Goal: Task Accomplishment & Management: Complete application form

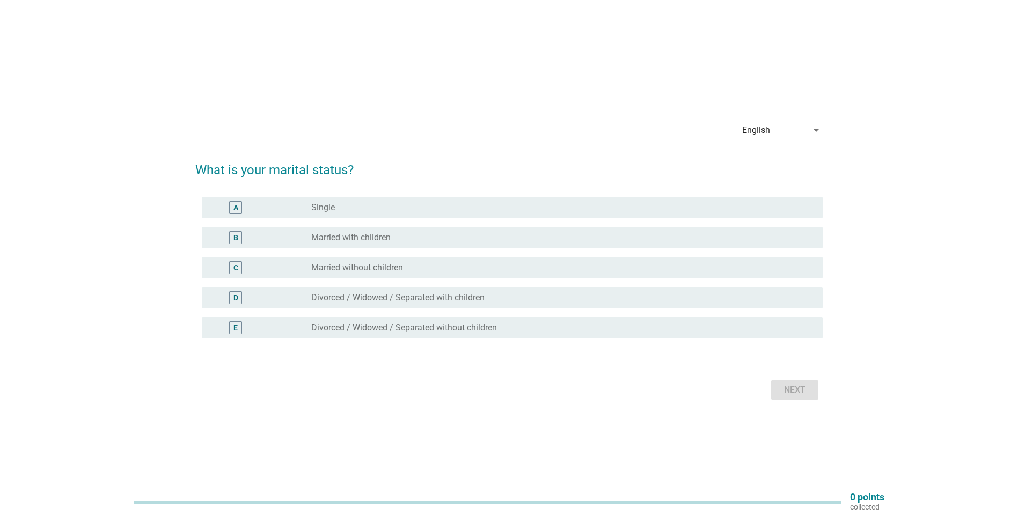
click at [291, 233] on div "B" at bounding box center [260, 237] width 100 height 13
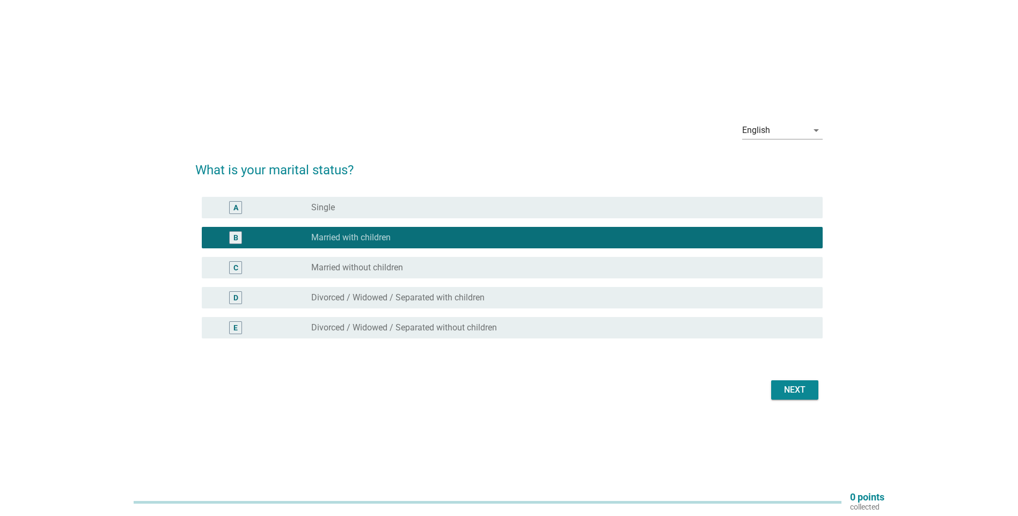
click at [798, 390] on div "Next" at bounding box center [795, 390] width 30 height 13
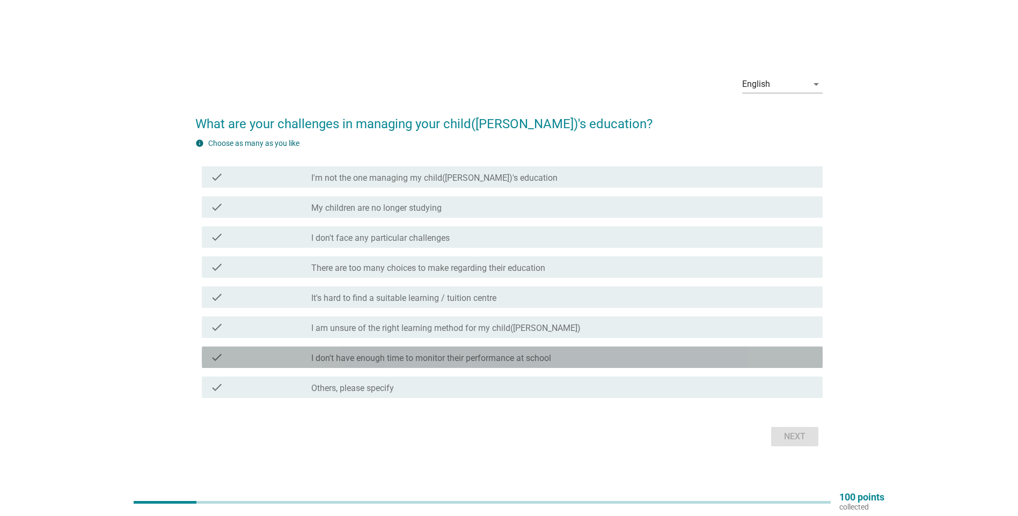
click at [463, 360] on label "I don't have enough time to monitor their performance at school" at bounding box center [431, 358] width 240 height 11
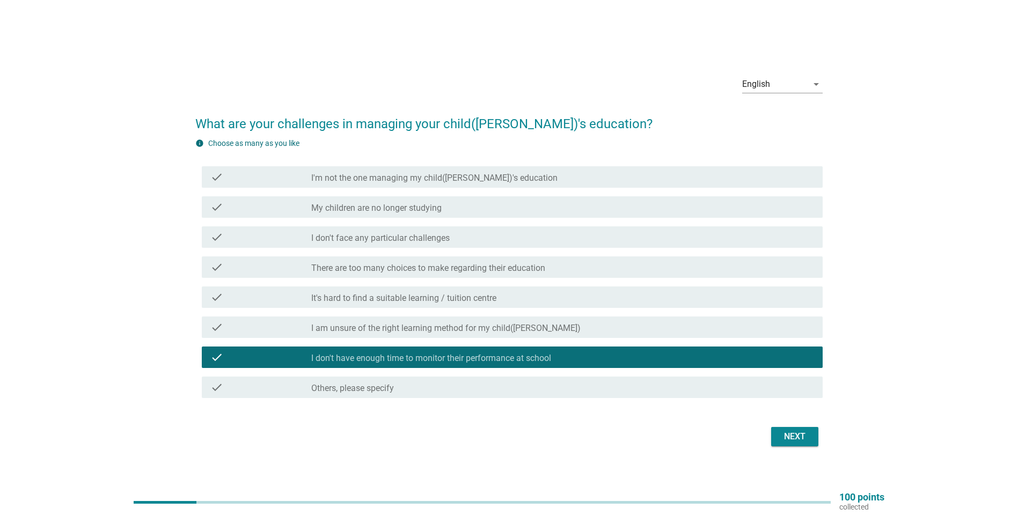
click at [482, 331] on label "I am unsure of the right learning method for my child([PERSON_NAME])" at bounding box center [445, 328] width 269 height 11
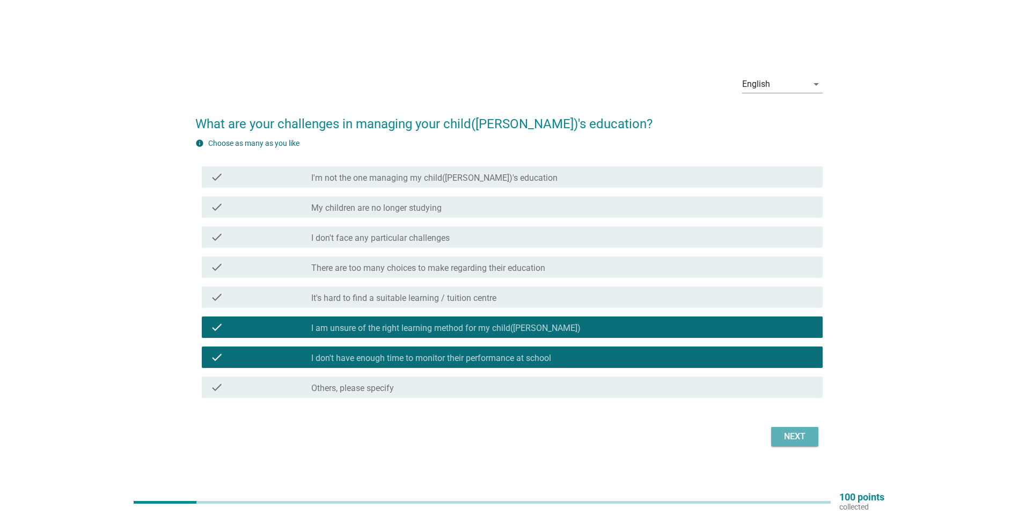
click at [782, 433] on div "Next" at bounding box center [795, 437] width 30 height 13
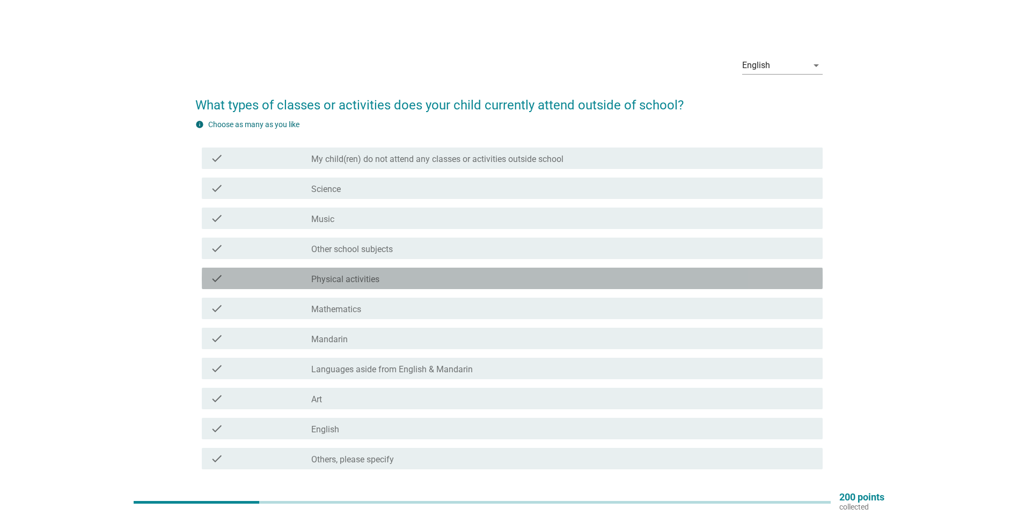
click at [367, 278] on label "Physical activities" at bounding box center [345, 279] width 68 height 11
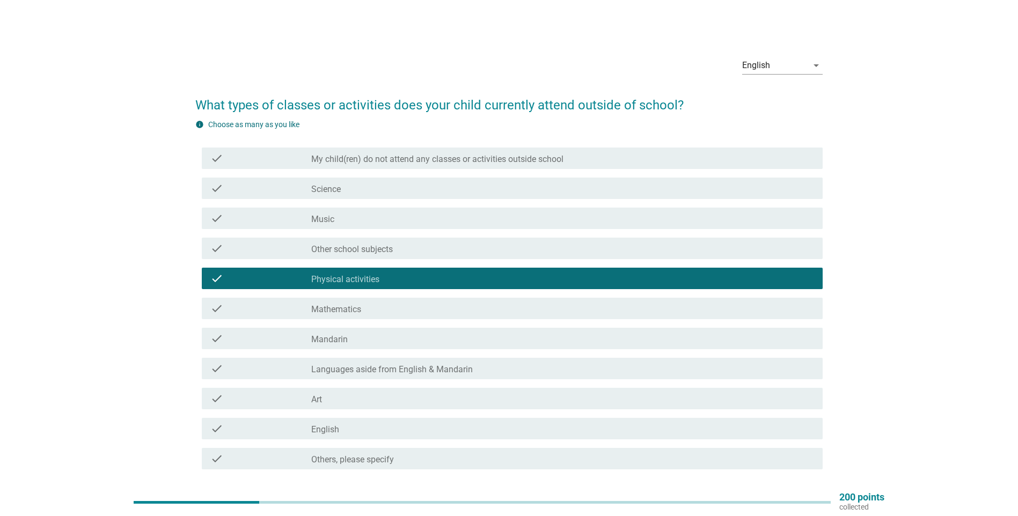
scroll to position [81, 0]
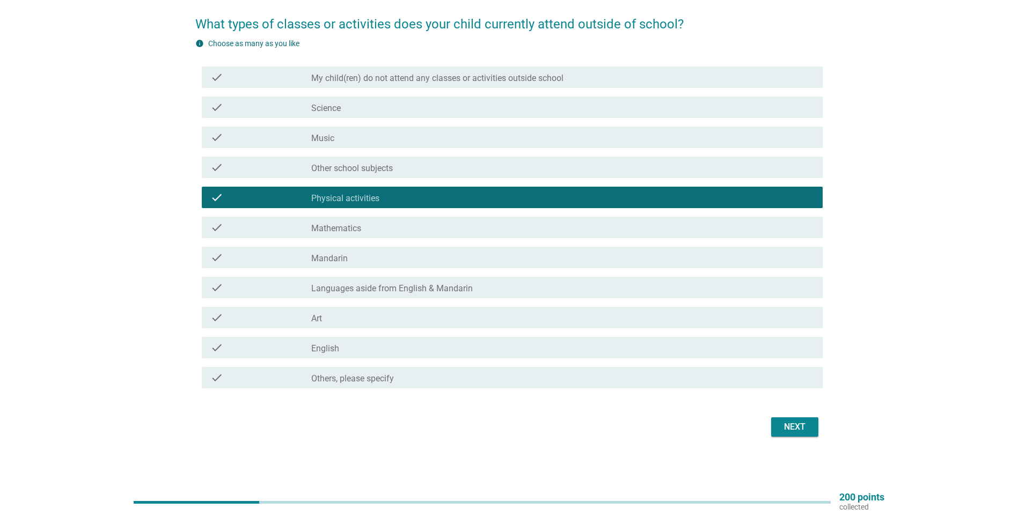
click at [790, 425] on div "Next" at bounding box center [795, 427] width 30 height 13
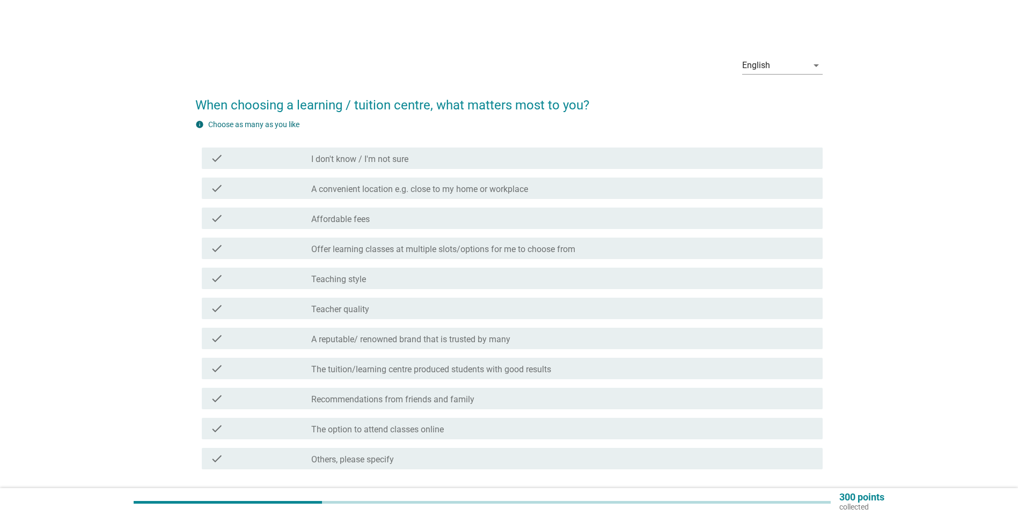
click at [446, 192] on label "A convenient location e.g. close to my home or workplace" at bounding box center [419, 189] width 217 height 11
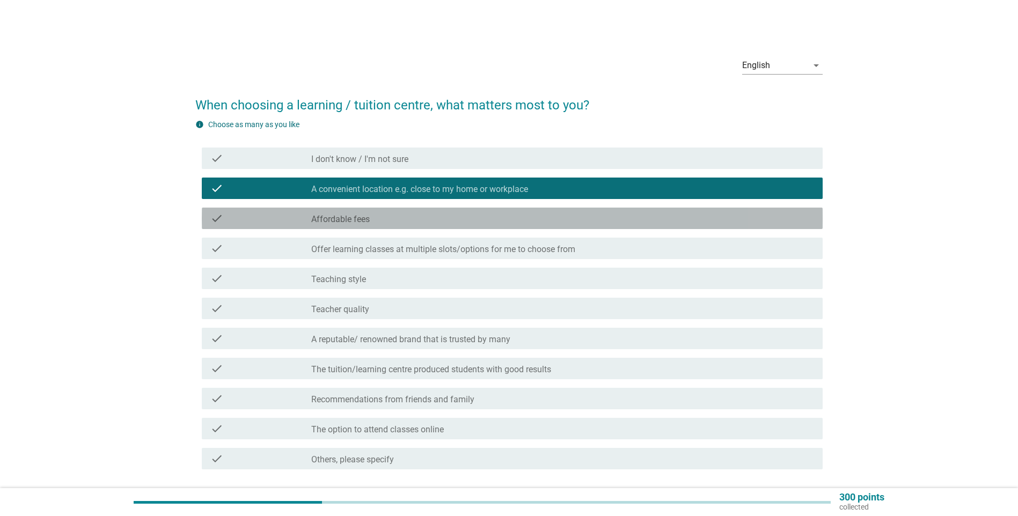
click at [436, 222] on div "check_box_outline_blank Affordable fees" at bounding box center [562, 218] width 503 height 13
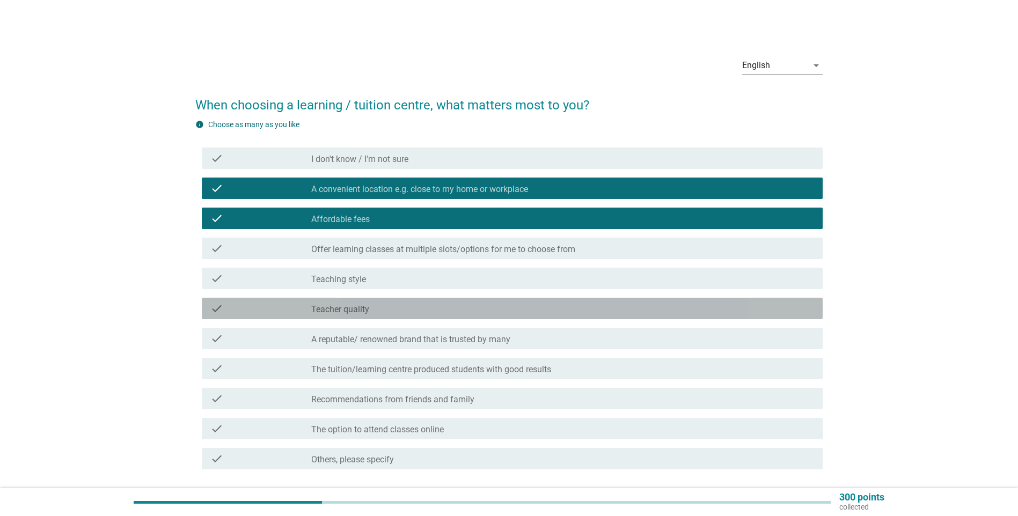
click at [450, 311] on div "check_box_outline_blank Teacher quality" at bounding box center [562, 308] width 503 height 13
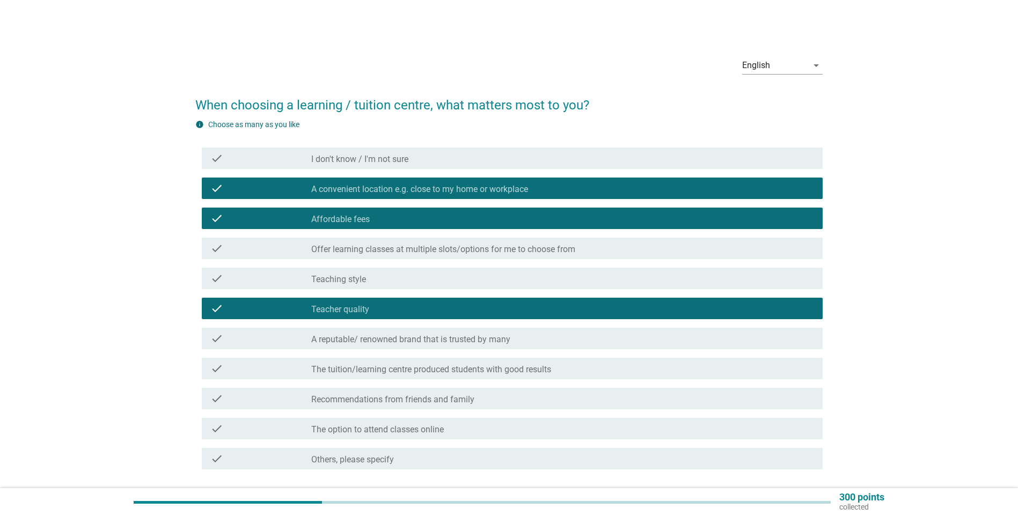
click at [447, 283] on div "check_box_outline_blank Teaching style" at bounding box center [562, 278] width 503 height 13
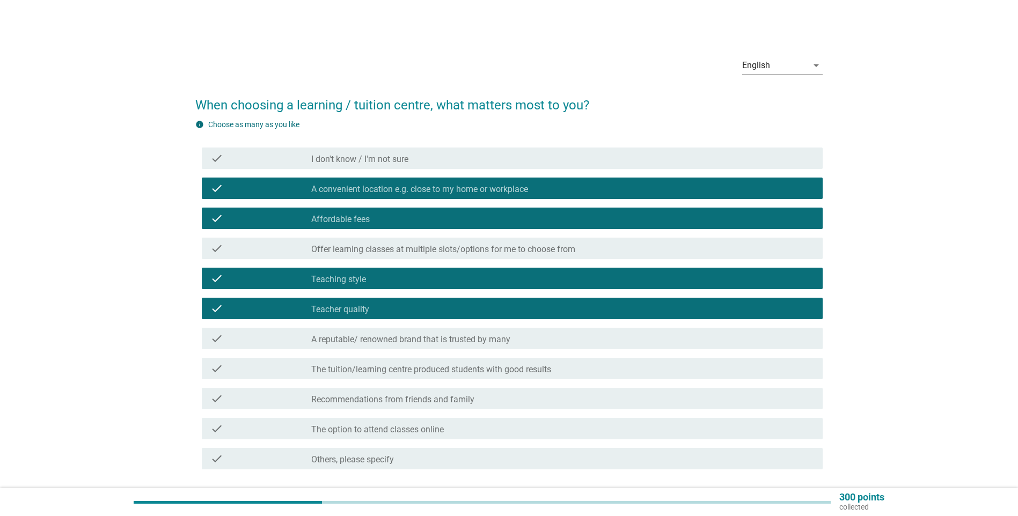
scroll to position [81, 0]
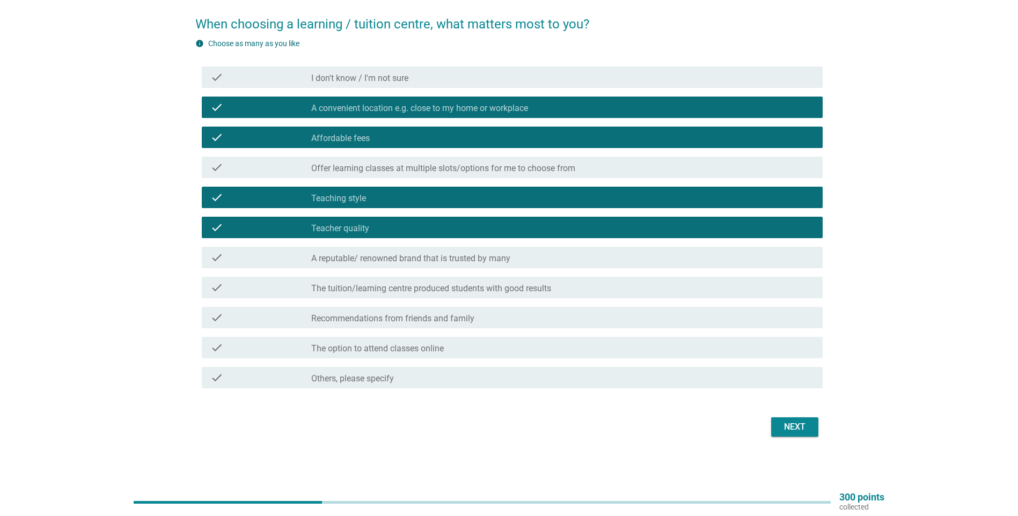
click at [792, 431] on div "Next" at bounding box center [795, 427] width 30 height 13
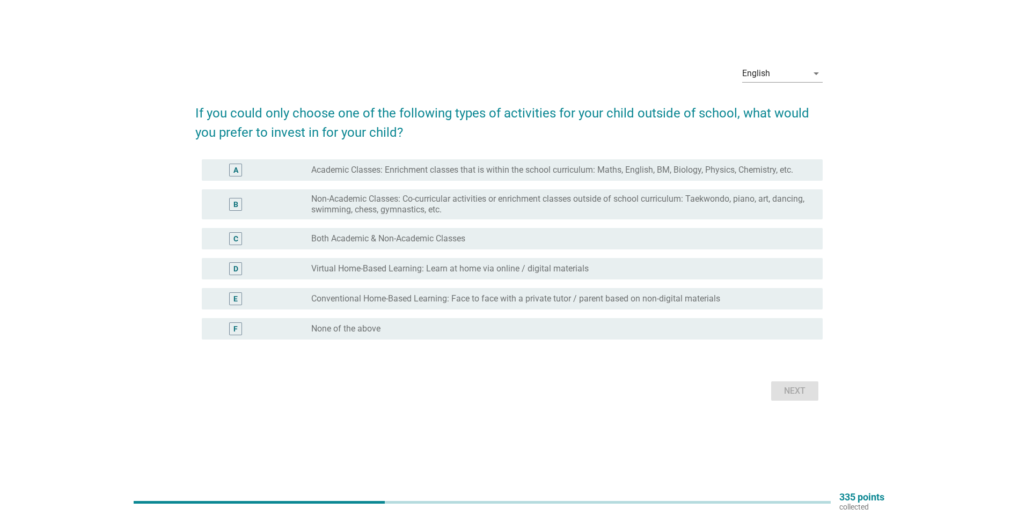
scroll to position [0, 0]
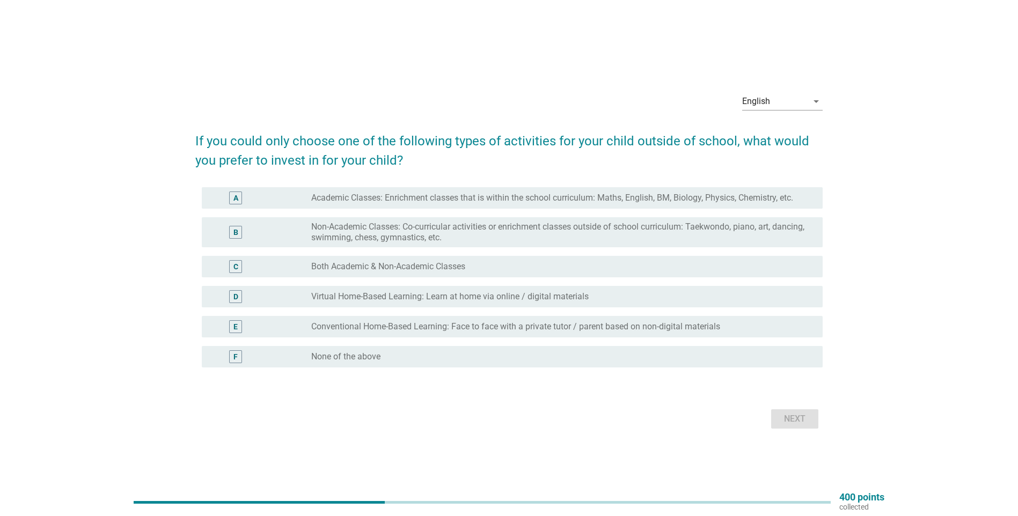
click at [479, 228] on label "Non-Academic Classes: Co-curricular activities or enrichment classes outside of…" at bounding box center [558, 232] width 494 height 21
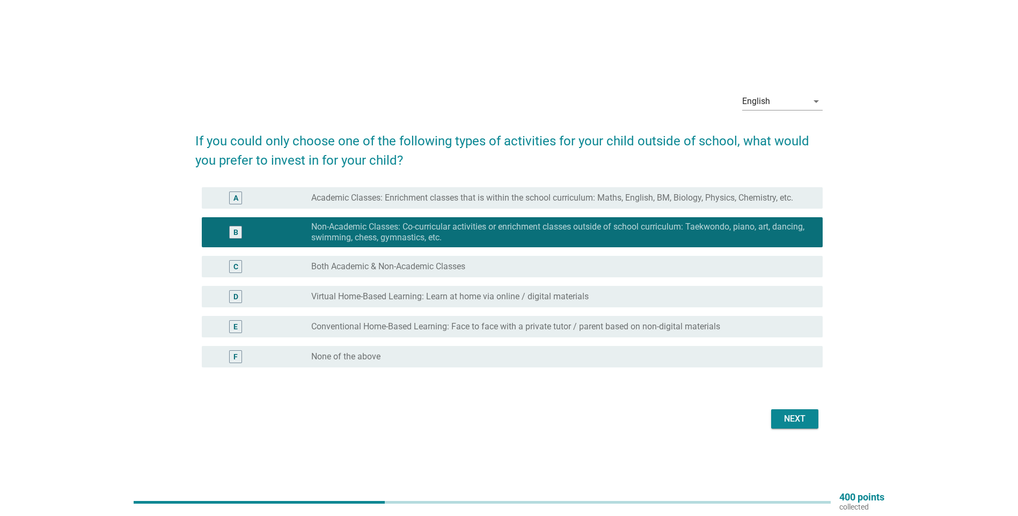
click at [793, 422] on div "Next" at bounding box center [795, 419] width 30 height 13
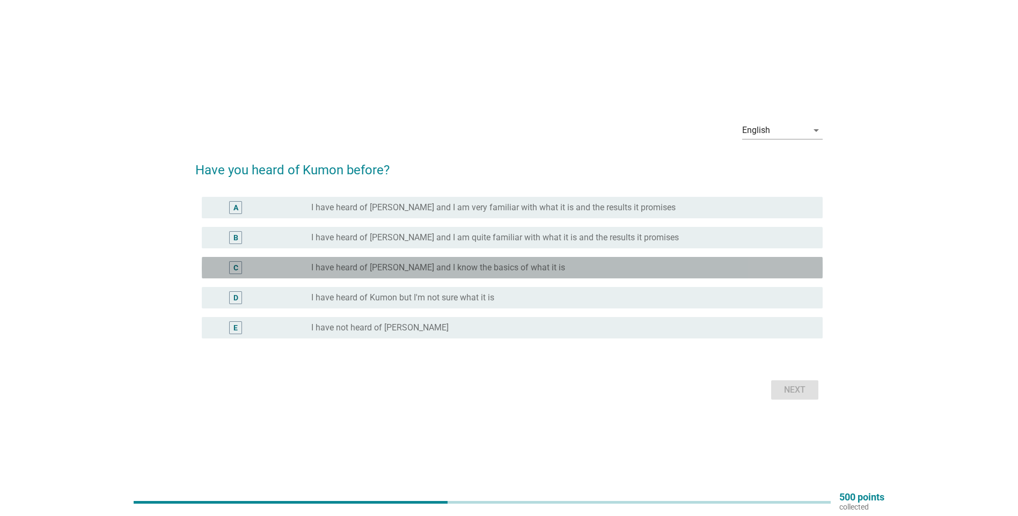
click at [429, 269] on label "I have heard of [PERSON_NAME] and I know the basics of what it is" at bounding box center [438, 268] width 254 height 11
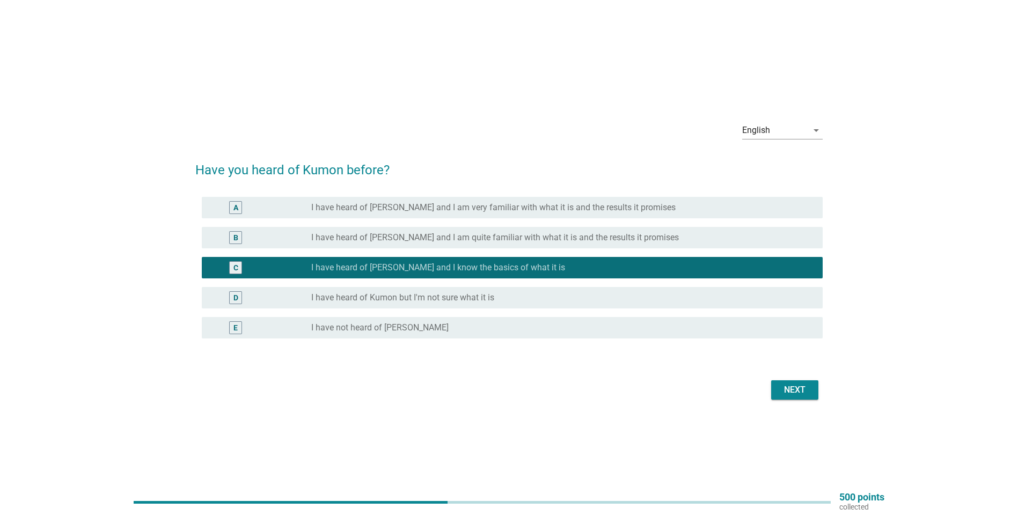
click at [791, 393] on div "Next" at bounding box center [795, 390] width 30 height 13
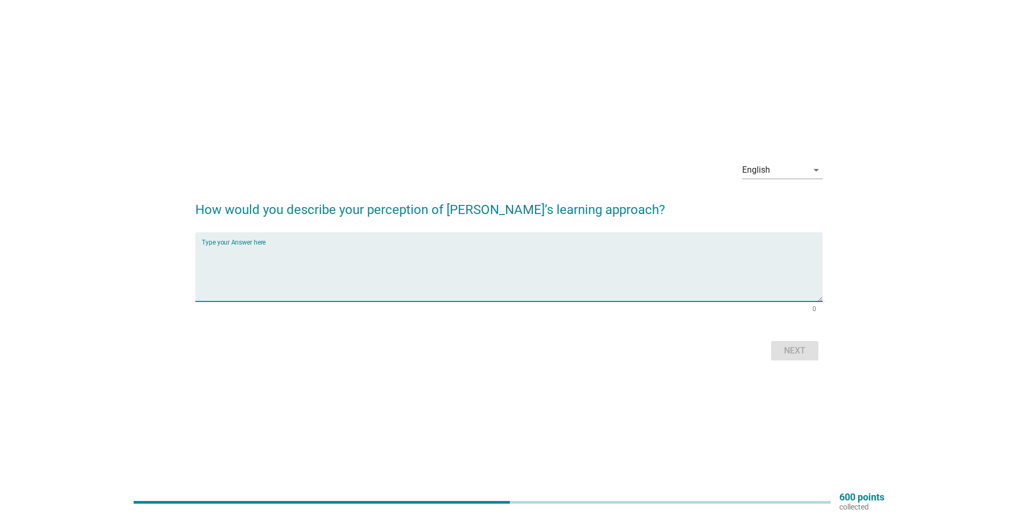
click at [433, 247] on textarea "Type your Answer here" at bounding box center [512, 273] width 621 height 56
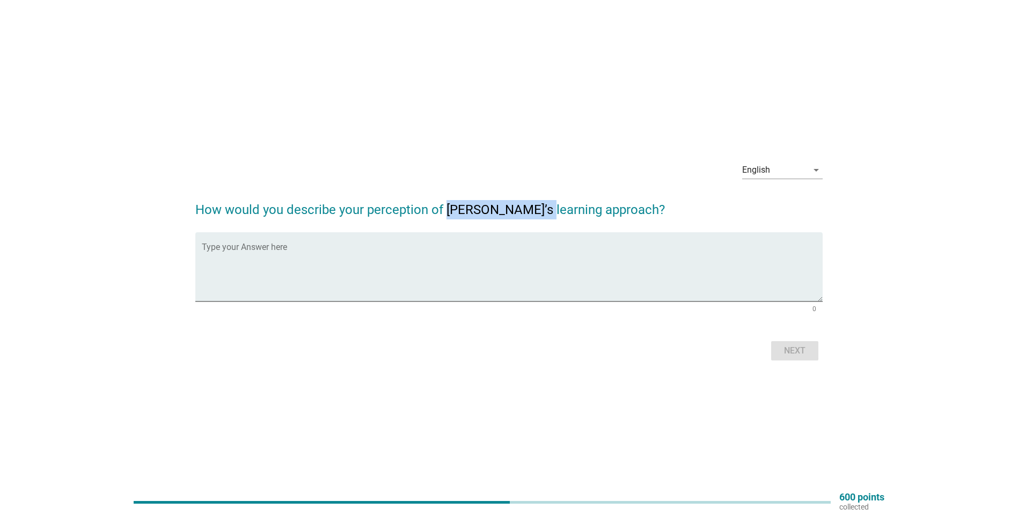
drag, startPoint x: 448, startPoint y: 213, endPoint x: 543, endPoint y: 215, distance: 95.0
click at [543, 215] on h2 "How would you describe your perception of [PERSON_NAME]’s learning approach?" at bounding box center [509, 204] width 628 height 30
drag, startPoint x: 543, startPoint y: 215, endPoint x: 534, endPoint y: 212, distance: 10.0
copy h2 "[PERSON_NAME]’s learning"
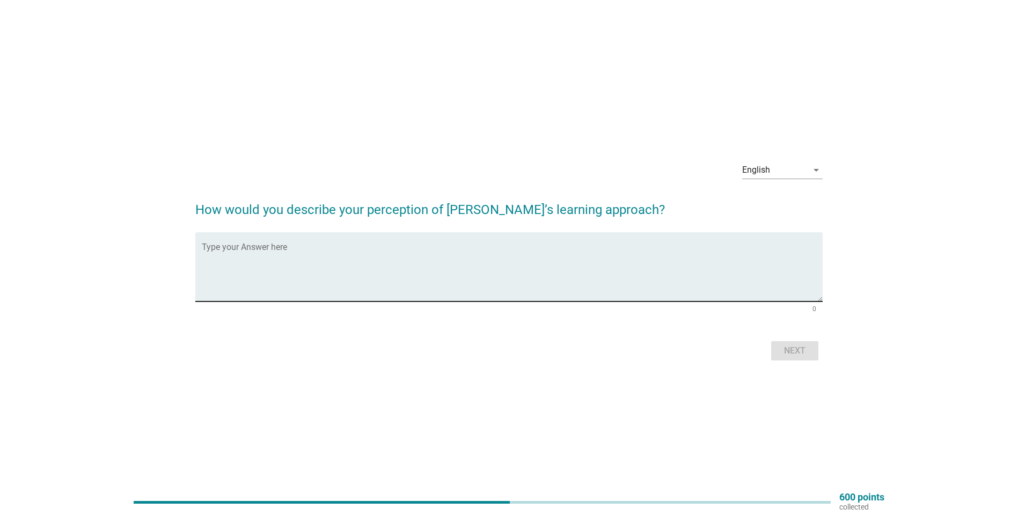
click at [393, 268] on textarea "Type your Answer here" at bounding box center [512, 273] width 621 height 56
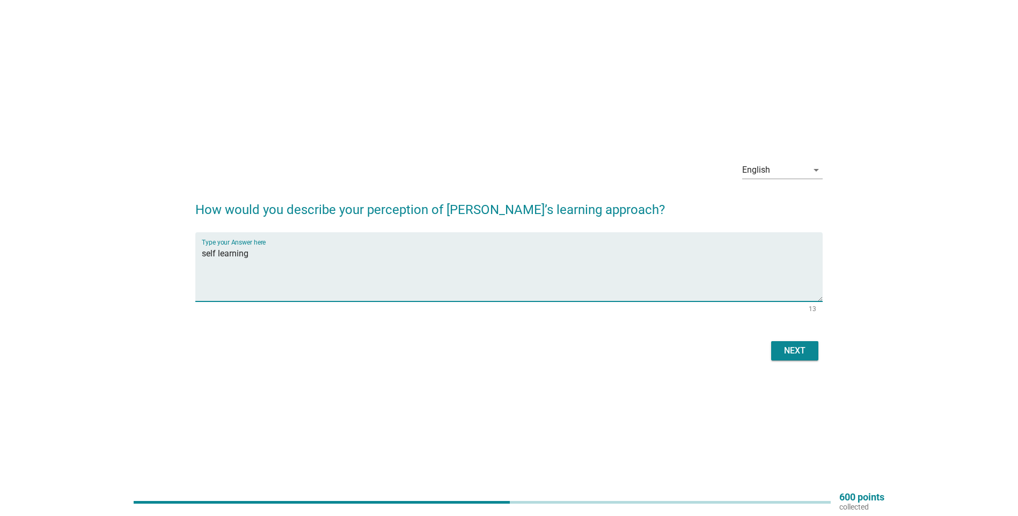
type textarea "self learning"
click at [799, 369] on div "English arrow_drop_down How would you describe your perception of [PERSON_NAME]…" at bounding box center [509, 258] width 645 height 228
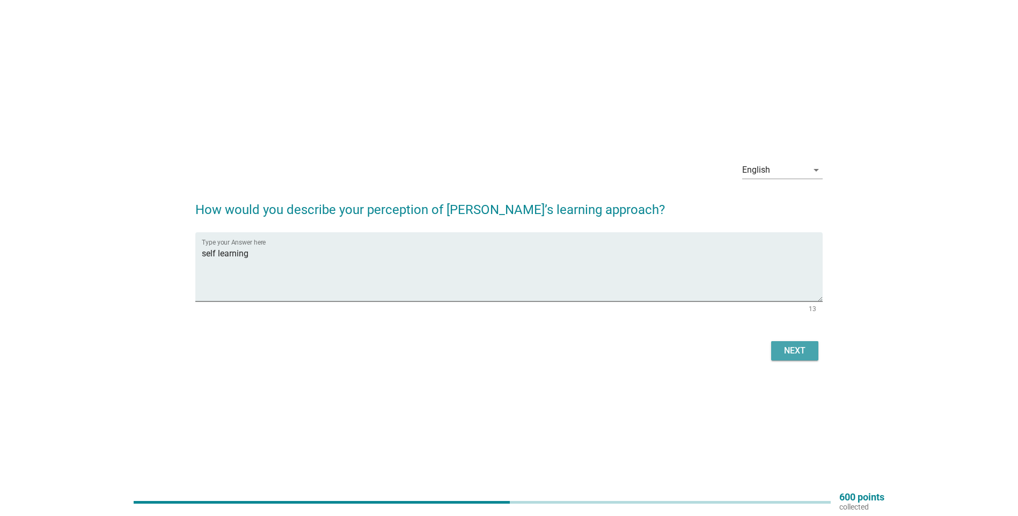
click at [803, 351] on div "Next" at bounding box center [795, 351] width 30 height 13
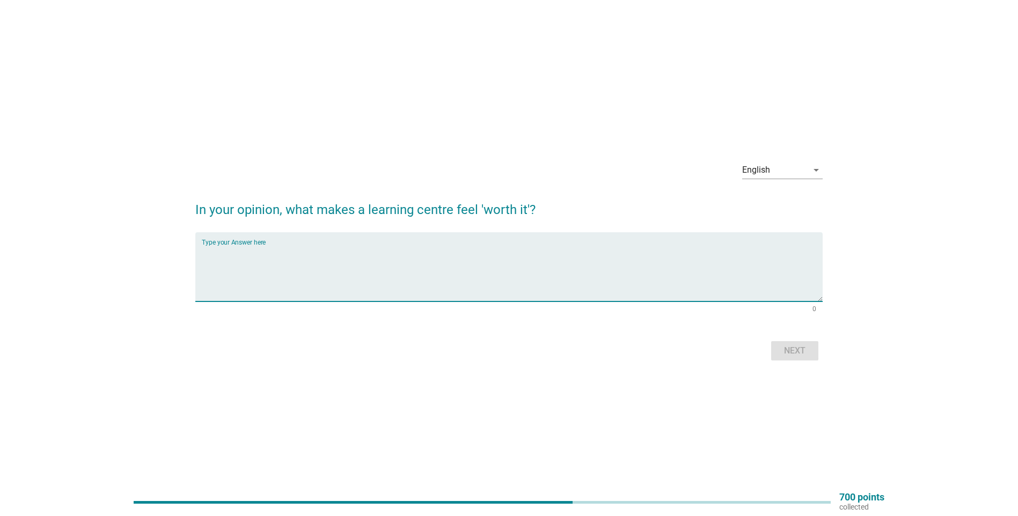
click at [417, 276] on textarea "Type your Answer here" at bounding box center [512, 273] width 621 height 56
type textarea "c"
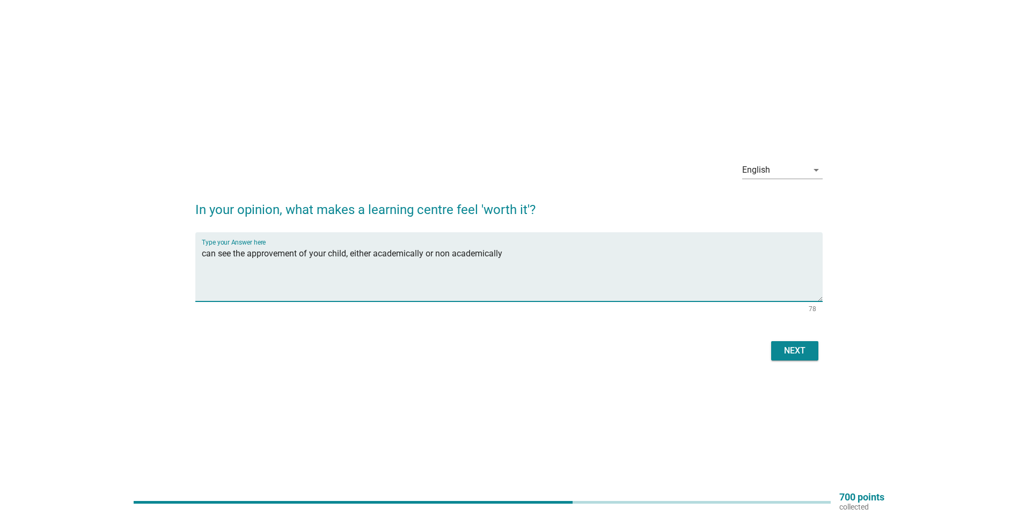
type textarea "can see the approvement of your child, either academically or non academically"
click at [804, 349] on div "Next" at bounding box center [795, 351] width 30 height 13
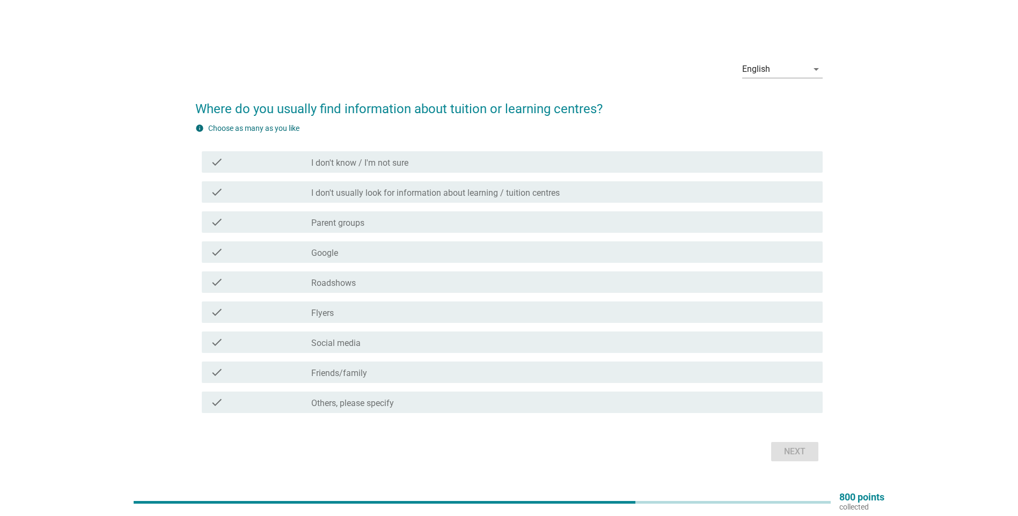
click at [417, 316] on div "check_box_outline_blank Flyers" at bounding box center [562, 312] width 503 height 13
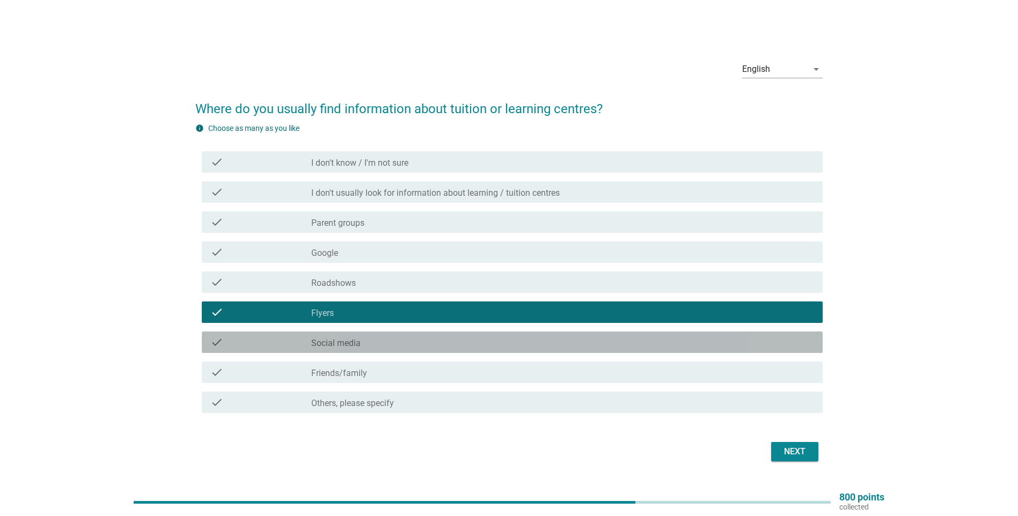
click at [403, 351] on div "check check_box_outline_blank Social media" at bounding box center [512, 342] width 621 height 21
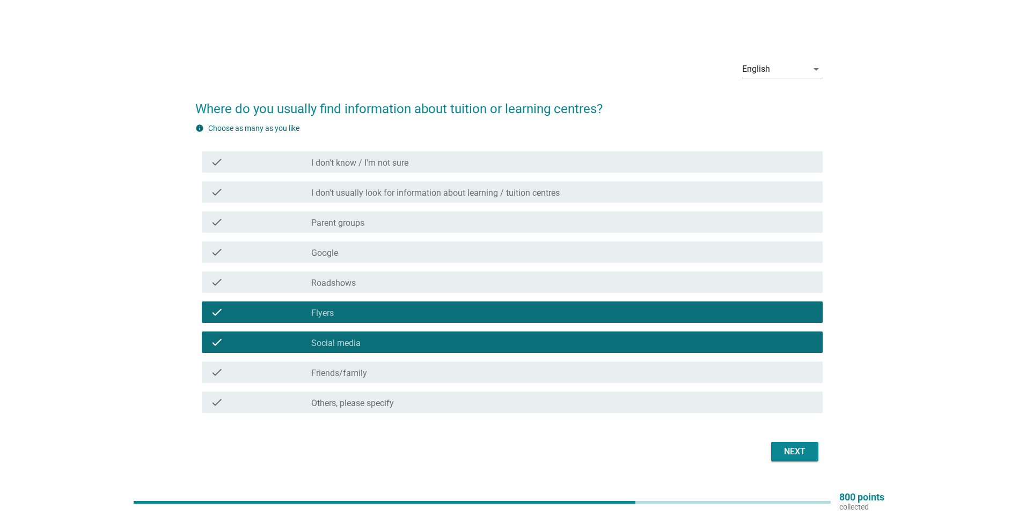
click at [400, 370] on div "check_box_outline_blank Friends/family" at bounding box center [562, 372] width 503 height 13
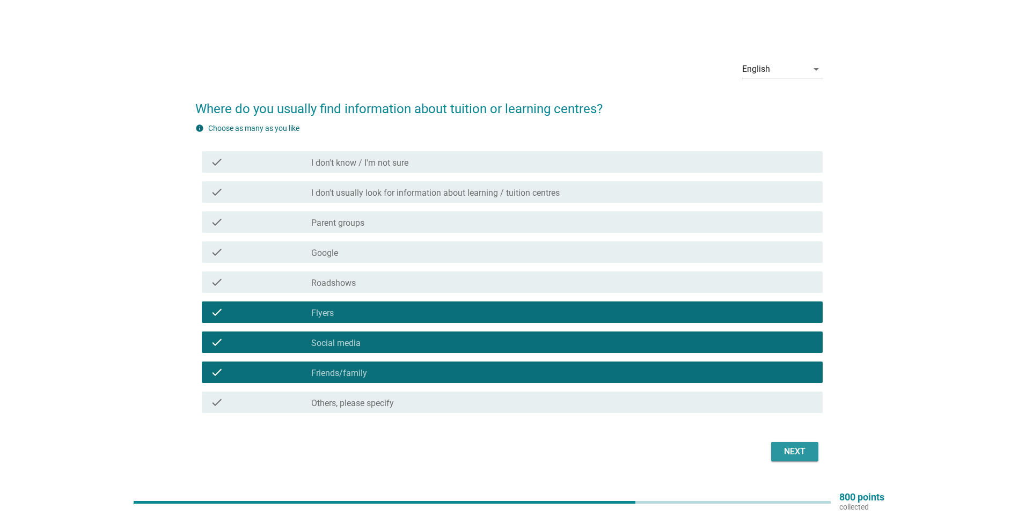
click at [786, 446] on div "Next" at bounding box center [795, 452] width 30 height 13
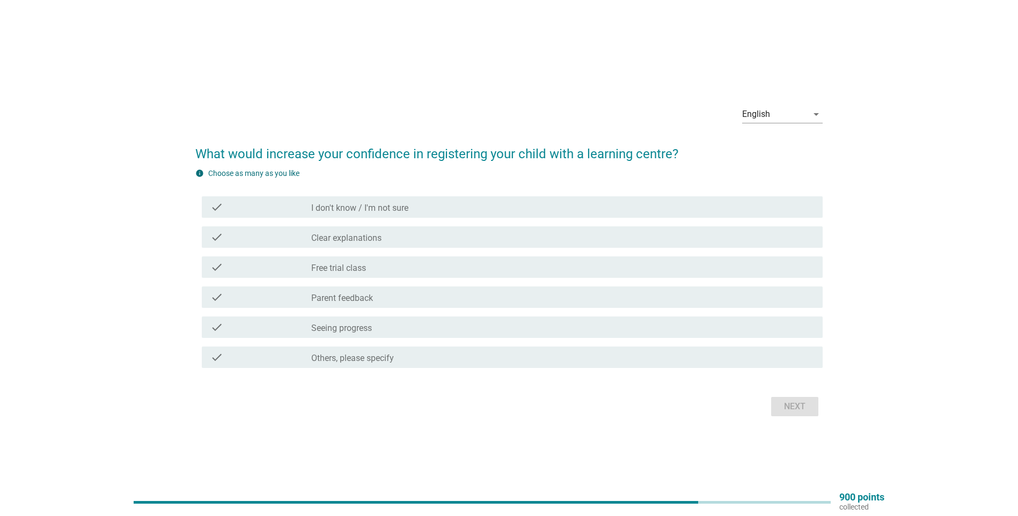
click at [374, 271] on div "check_box_outline_blank Free trial class" at bounding box center [562, 267] width 503 height 13
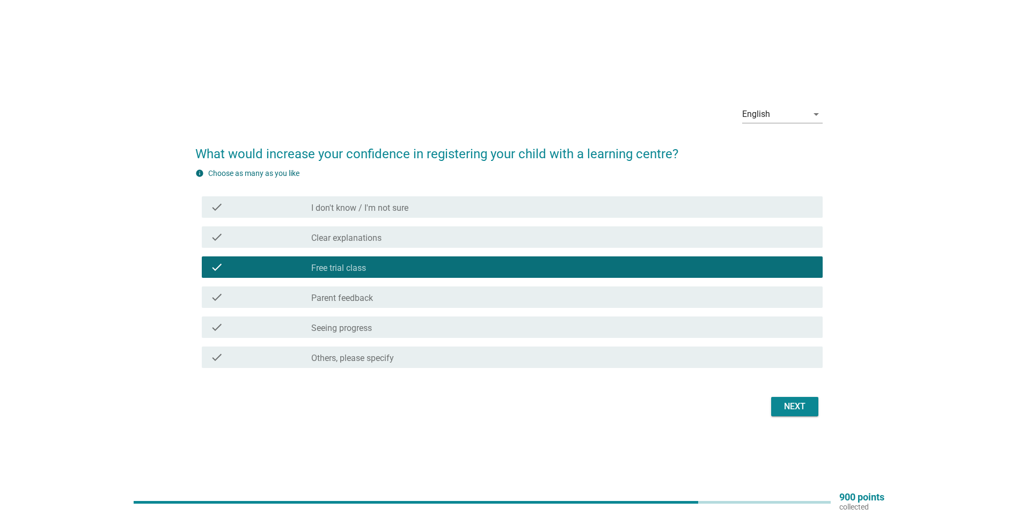
click at [391, 306] on div "check check_box_outline_blank Parent feedback" at bounding box center [512, 297] width 621 height 21
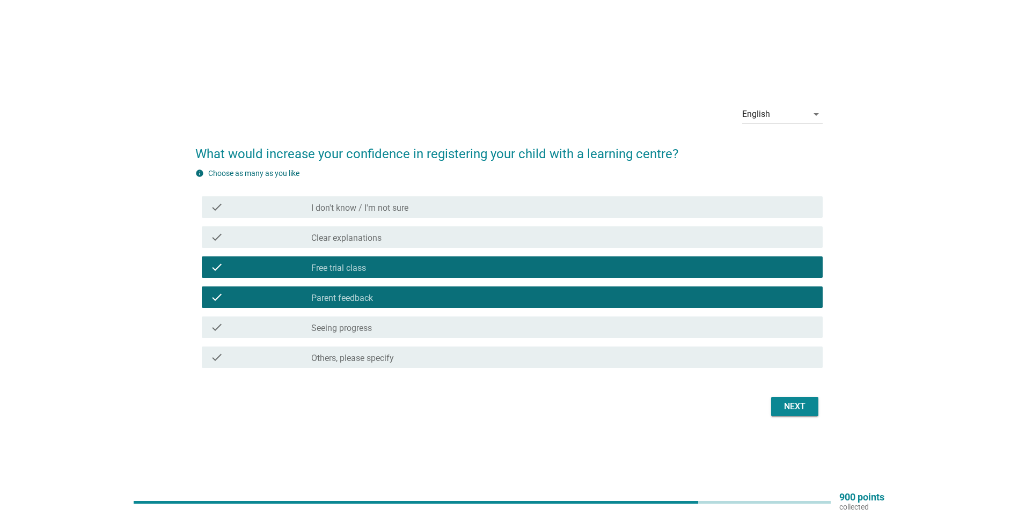
click at [457, 329] on div "check_box_outline_blank Seeing progress" at bounding box center [562, 327] width 503 height 13
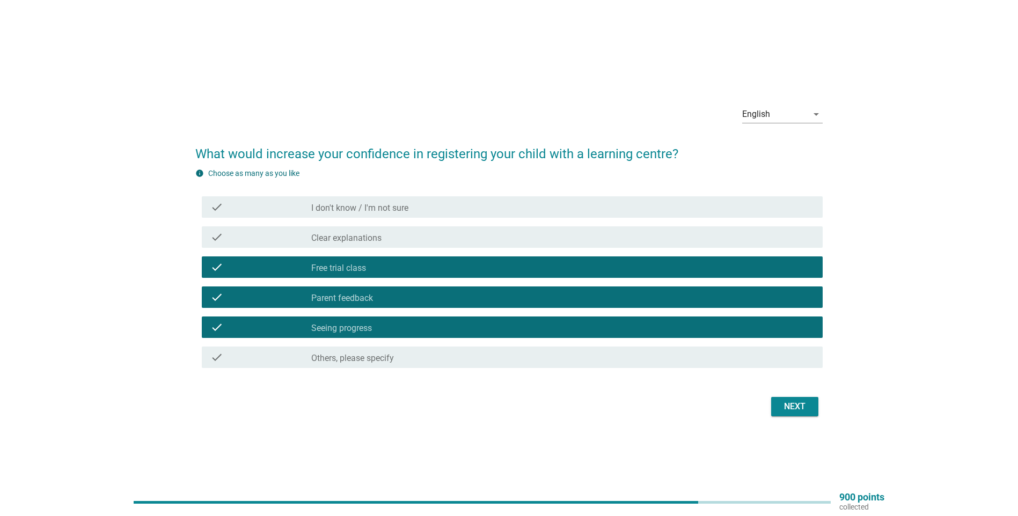
click at [789, 399] on button "Next" at bounding box center [794, 406] width 47 height 19
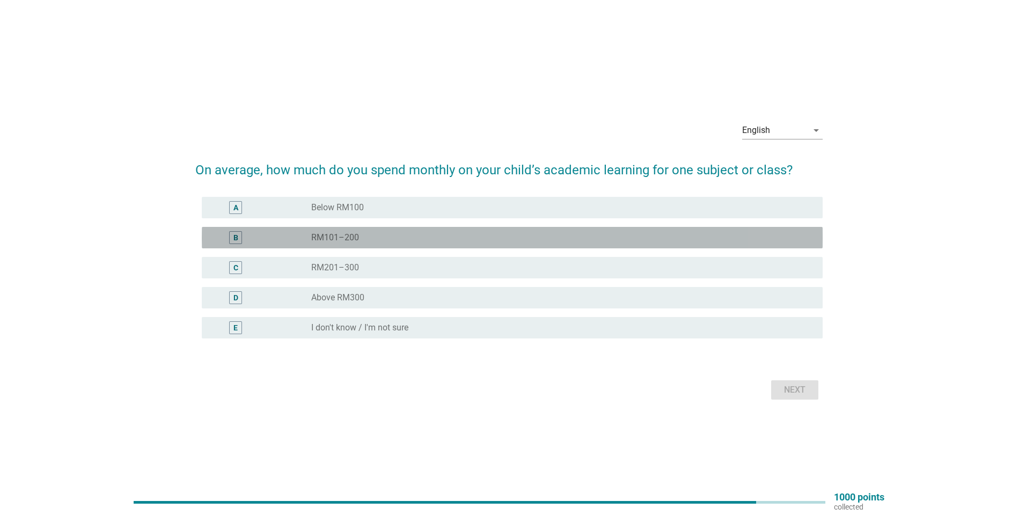
click at [421, 240] on div "radio_button_unchecked RM101–200" at bounding box center [558, 237] width 494 height 11
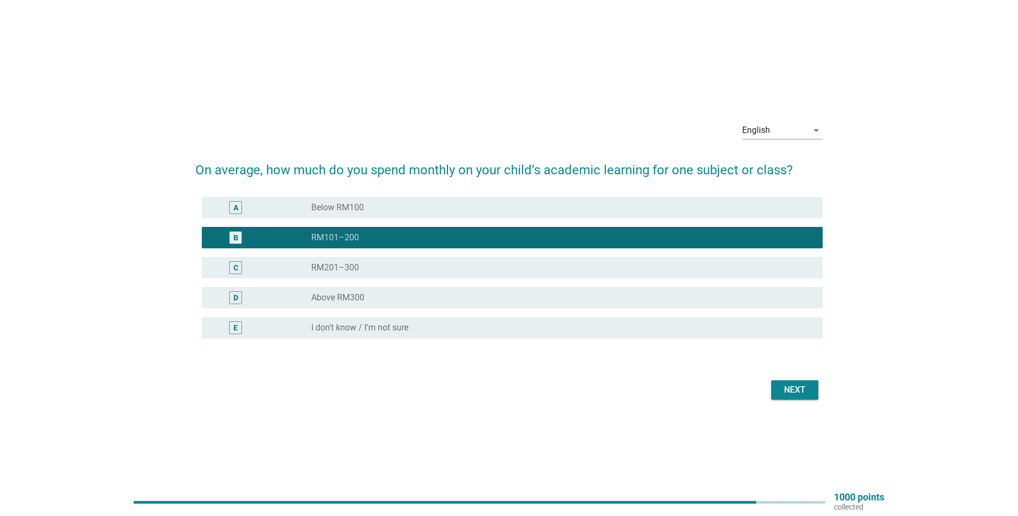
click at [796, 387] on div "Next" at bounding box center [795, 390] width 30 height 13
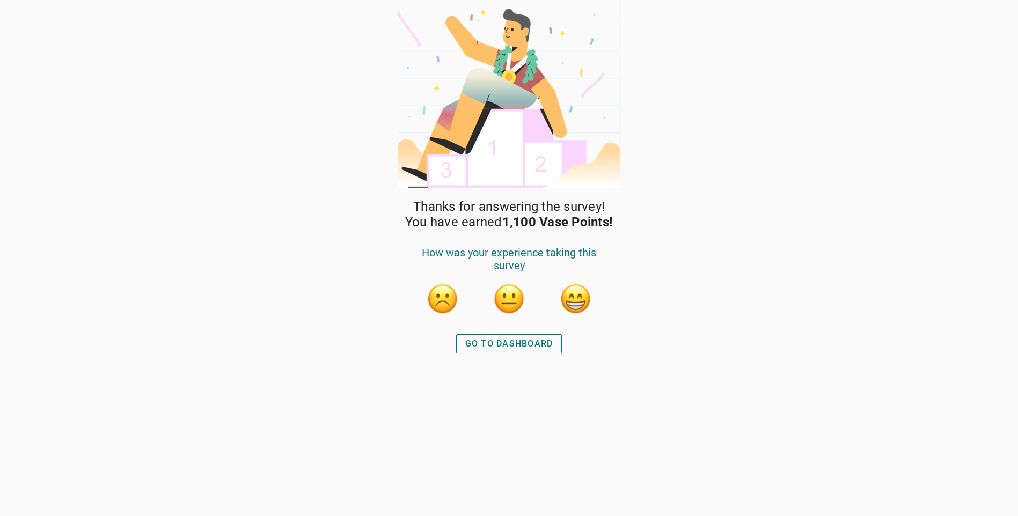
click at [496, 347] on div "GO TO DASHBOARD" at bounding box center [509, 344] width 88 height 13
